Goal: Navigation & Orientation: Understand site structure

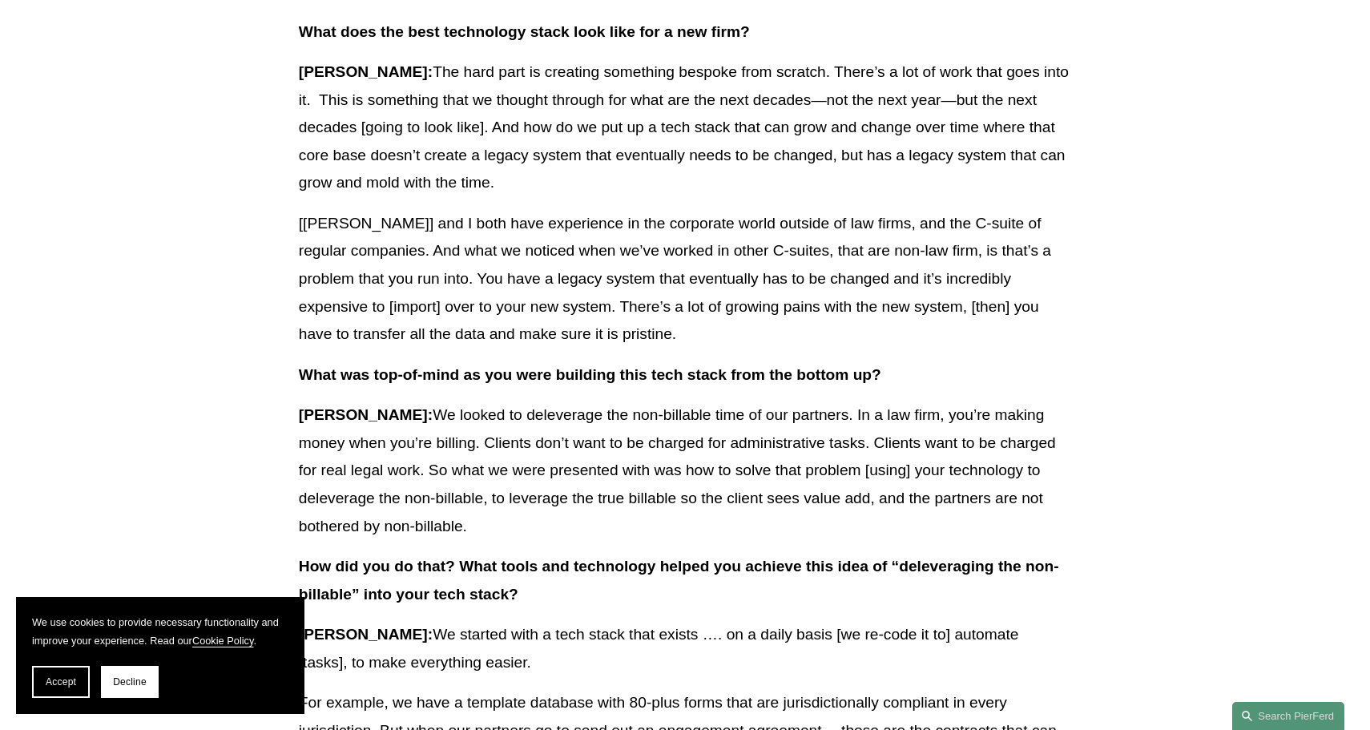
scroll to position [1047, 0]
click at [128, 684] on span "Decline" at bounding box center [130, 681] width 34 height 11
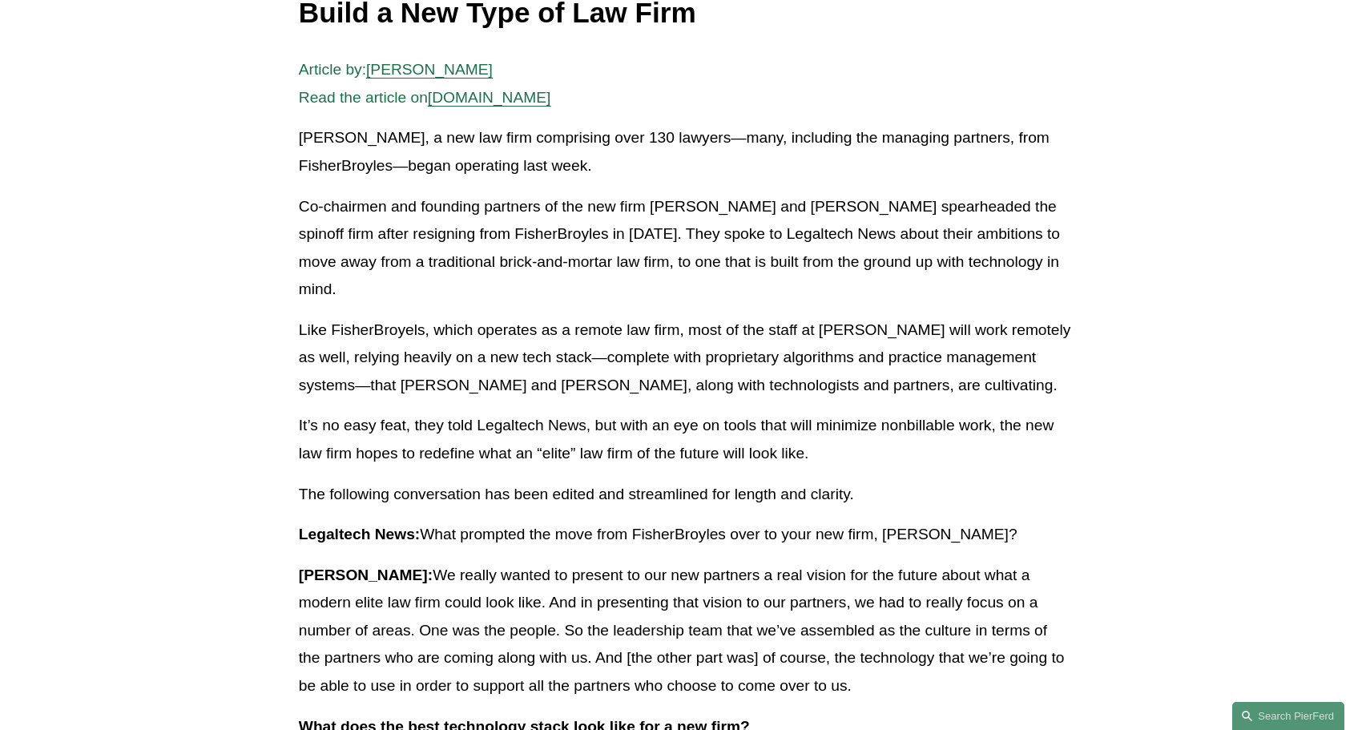
scroll to position [0, 0]
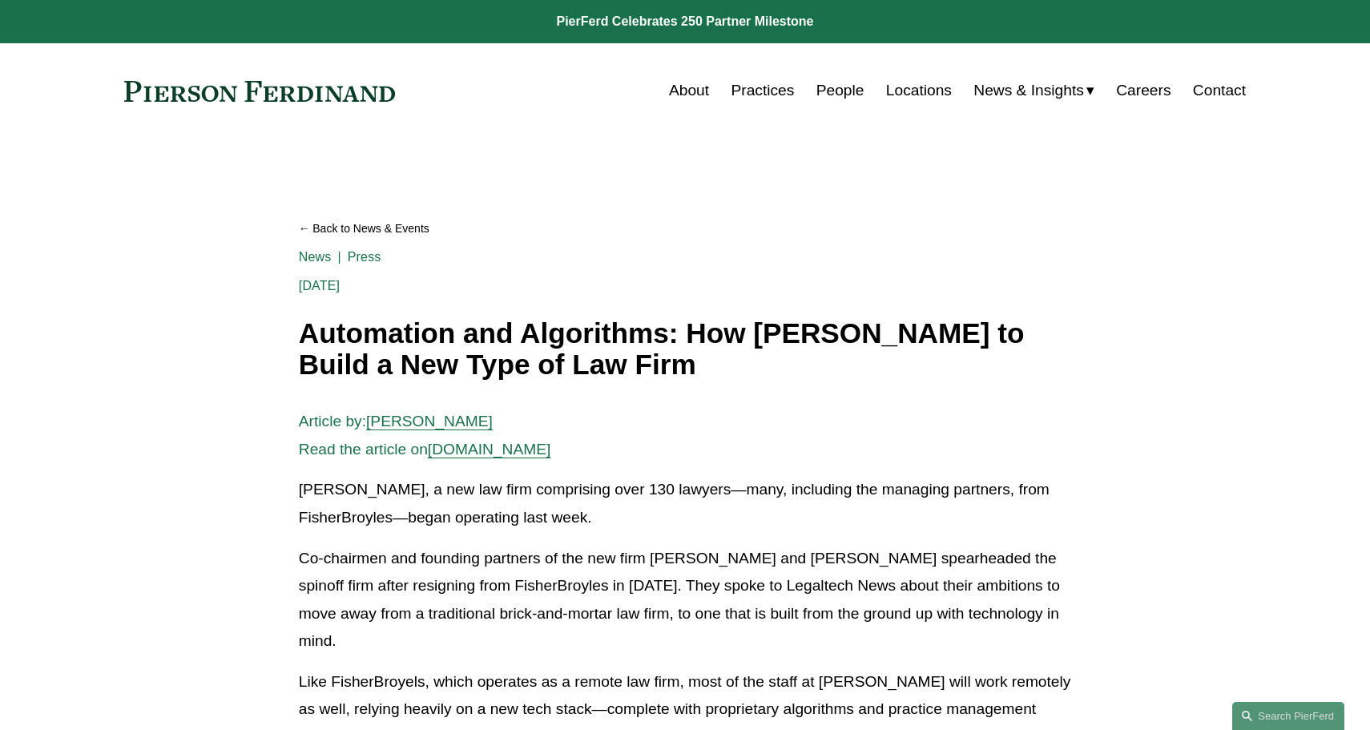
click at [675, 22] on link at bounding box center [685, 21] width 1370 height 43
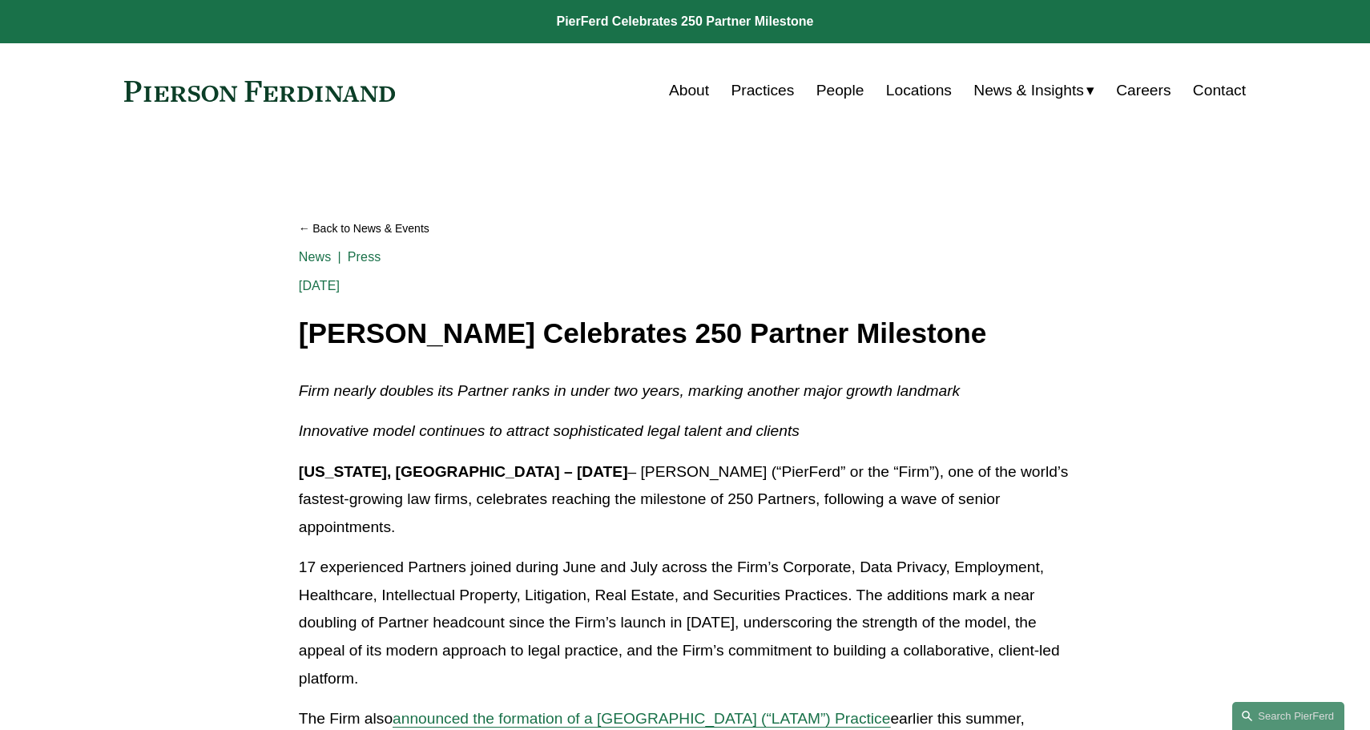
click at [691, 71] on div "Skip to Content About Practices People Locations" at bounding box center [685, 90] width 1370 height 95
click at [765, 82] on link "Practices" at bounding box center [762, 90] width 63 height 30
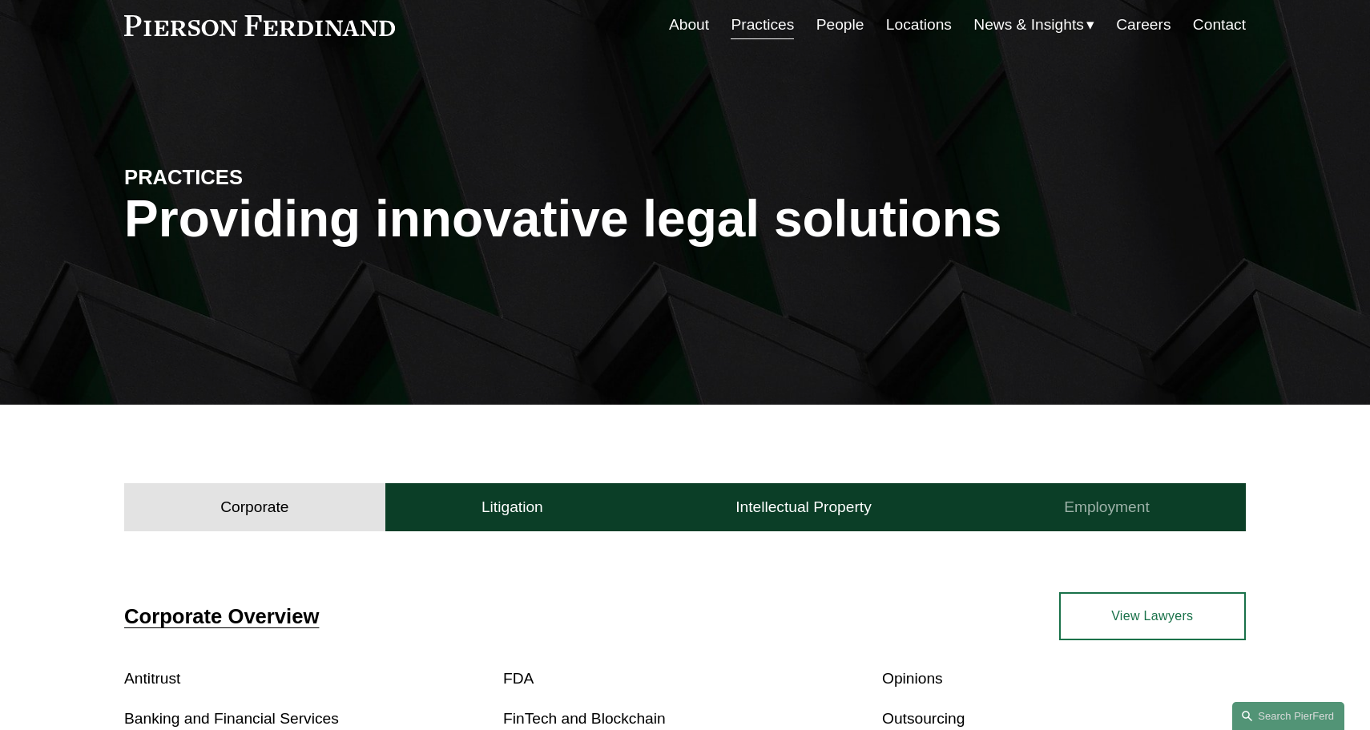
scroll to position [5, 0]
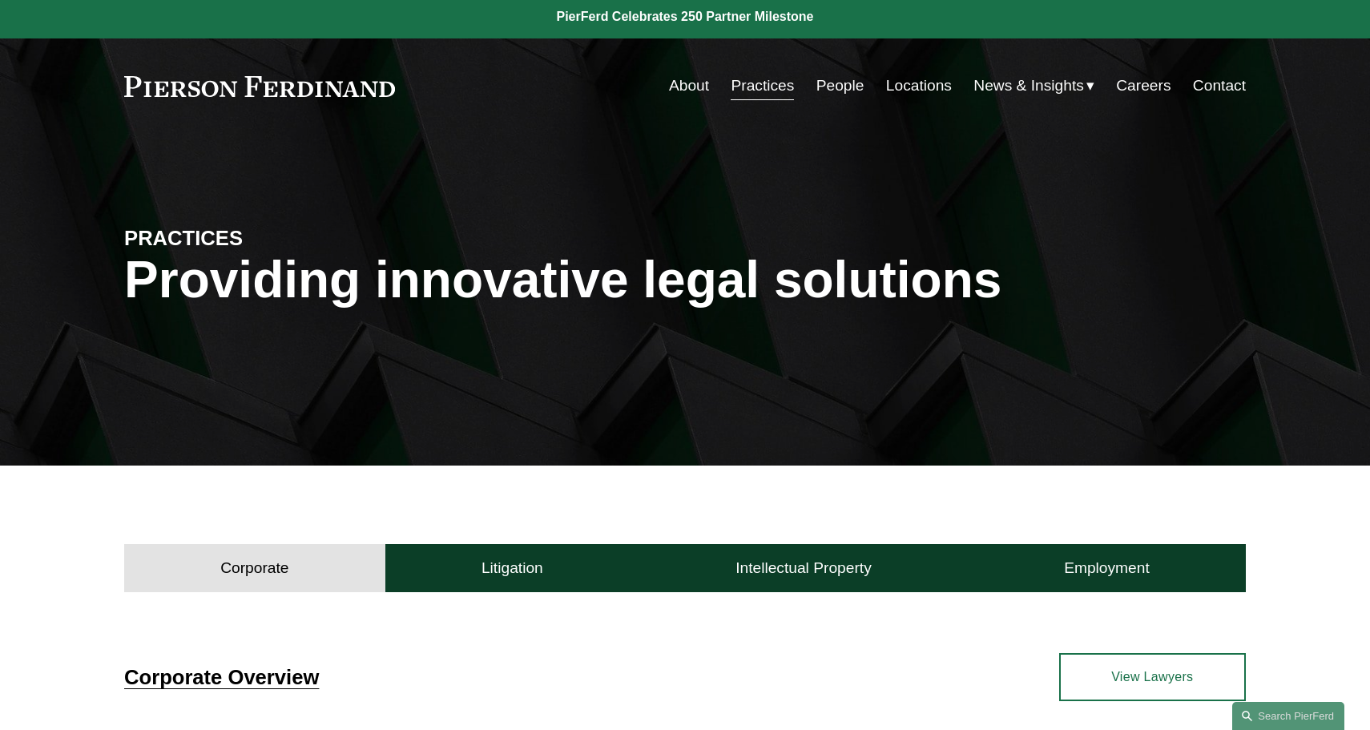
click at [838, 92] on link "People" at bounding box center [841, 86] width 48 height 30
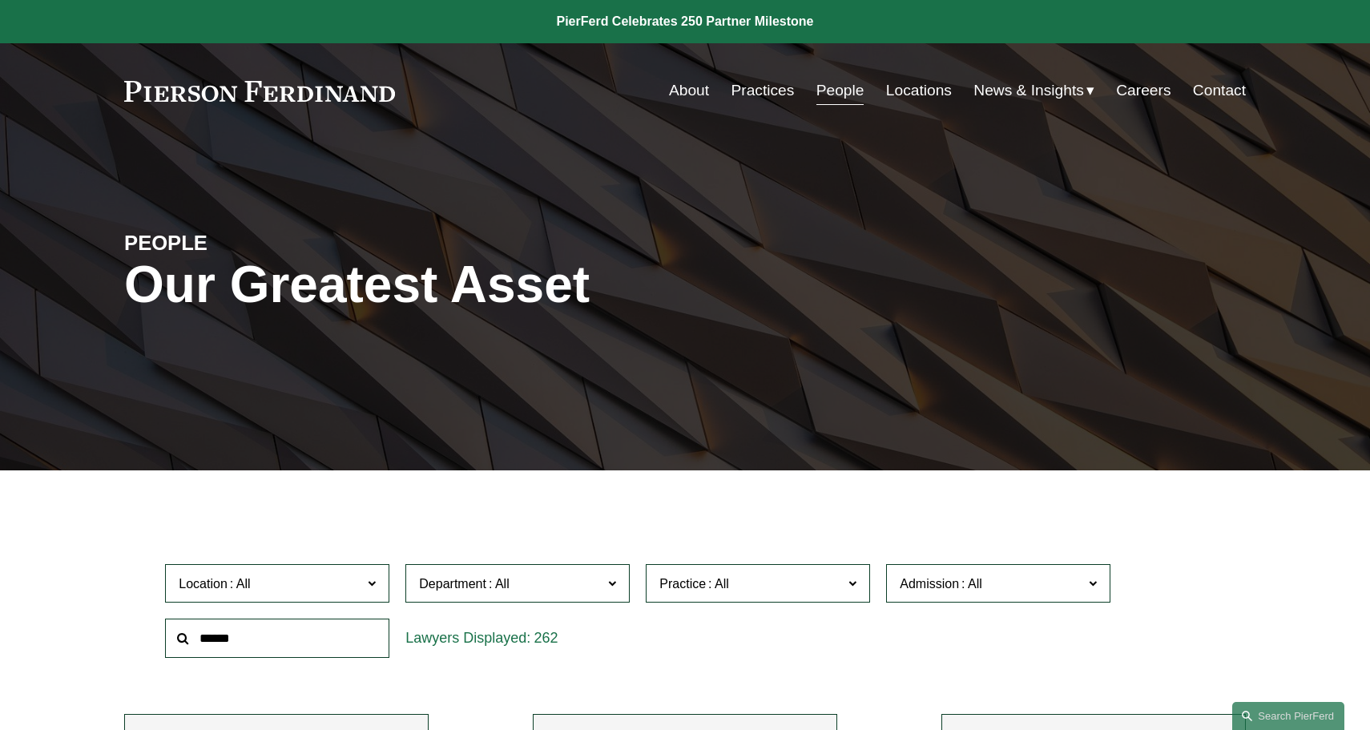
click at [1071, 79] on span "News & Insights" at bounding box center [1029, 91] width 111 height 28
click at [1141, 95] on link "Careers" at bounding box center [1143, 90] width 54 height 30
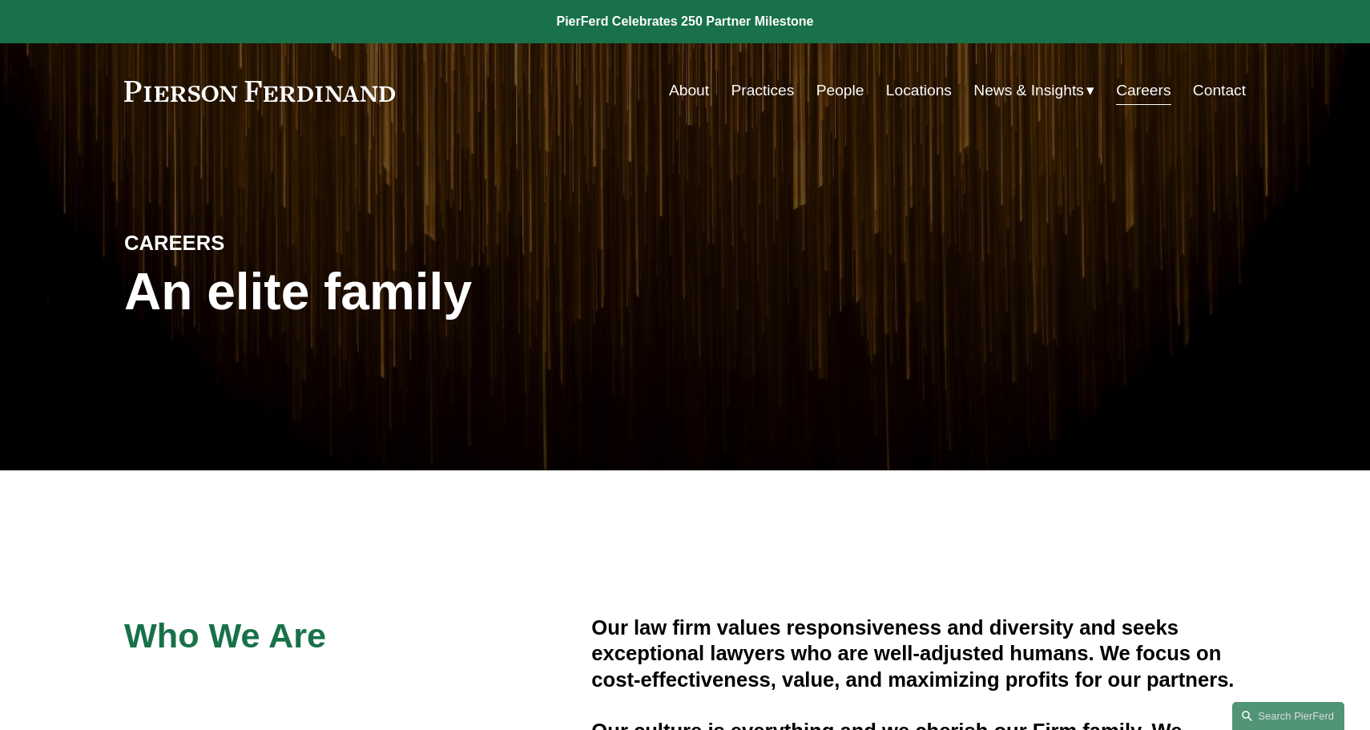
click at [1206, 83] on link "Contact" at bounding box center [1219, 90] width 53 height 30
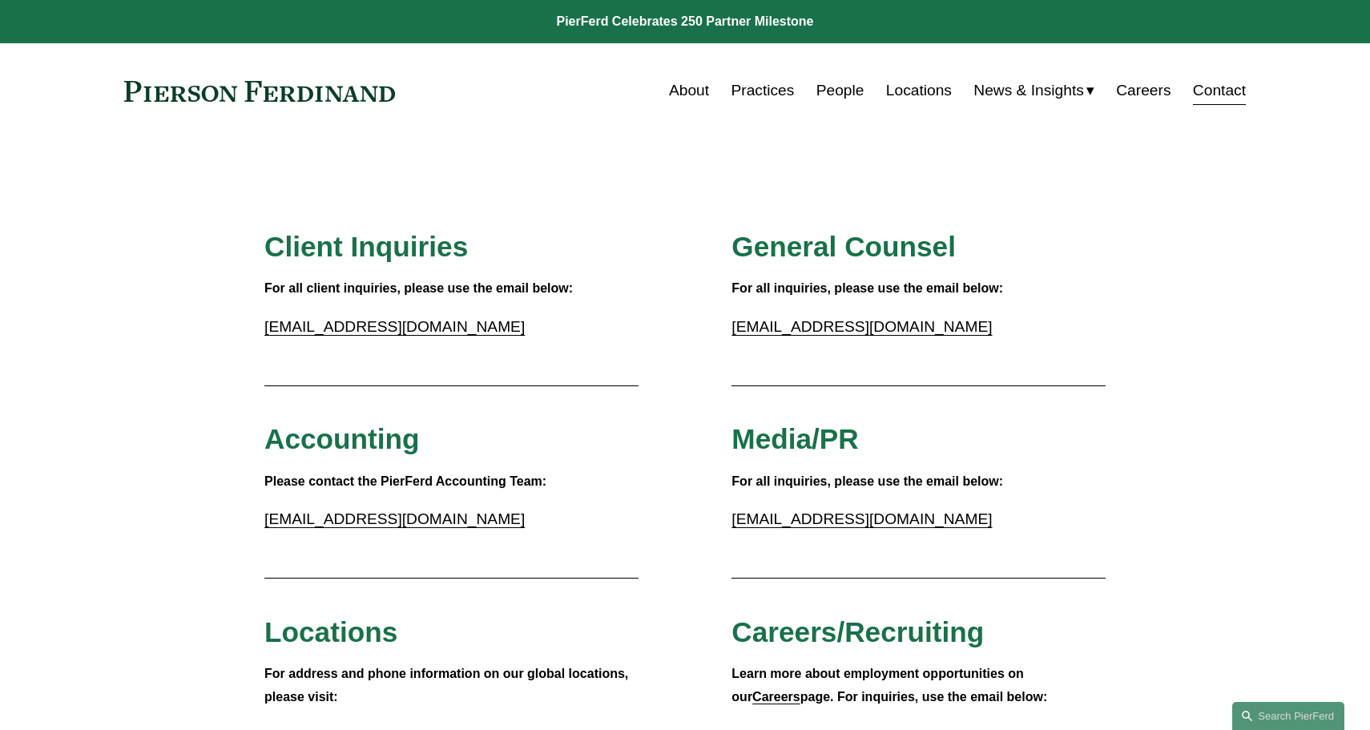
click at [381, 76] on div "About Practices People Locations News & Insights News" at bounding box center [685, 90] width 1122 height 30
click at [354, 83] on link at bounding box center [259, 91] width 271 height 21
